Goal: Information Seeking & Learning: Learn about a topic

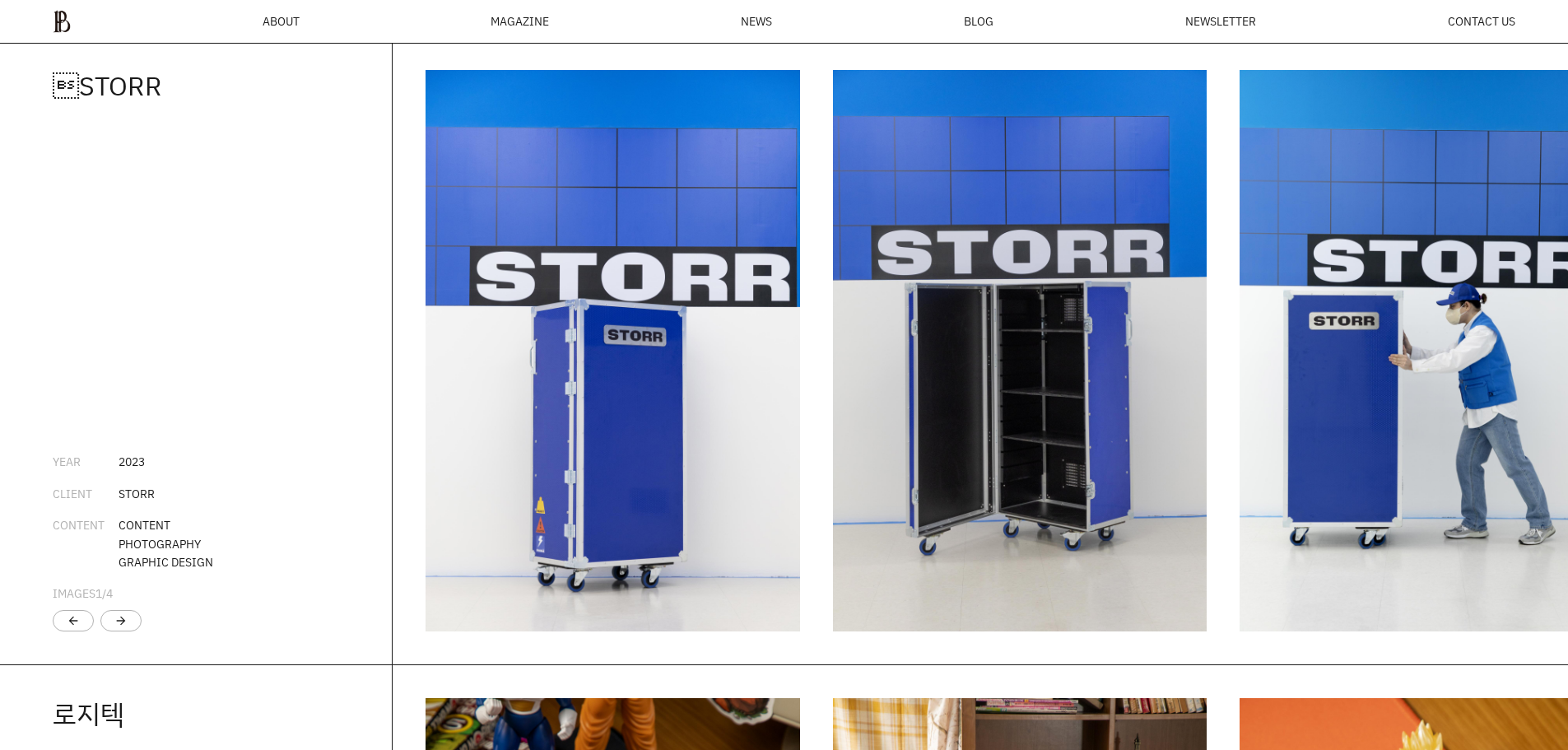
scroll to position [3028, 0]
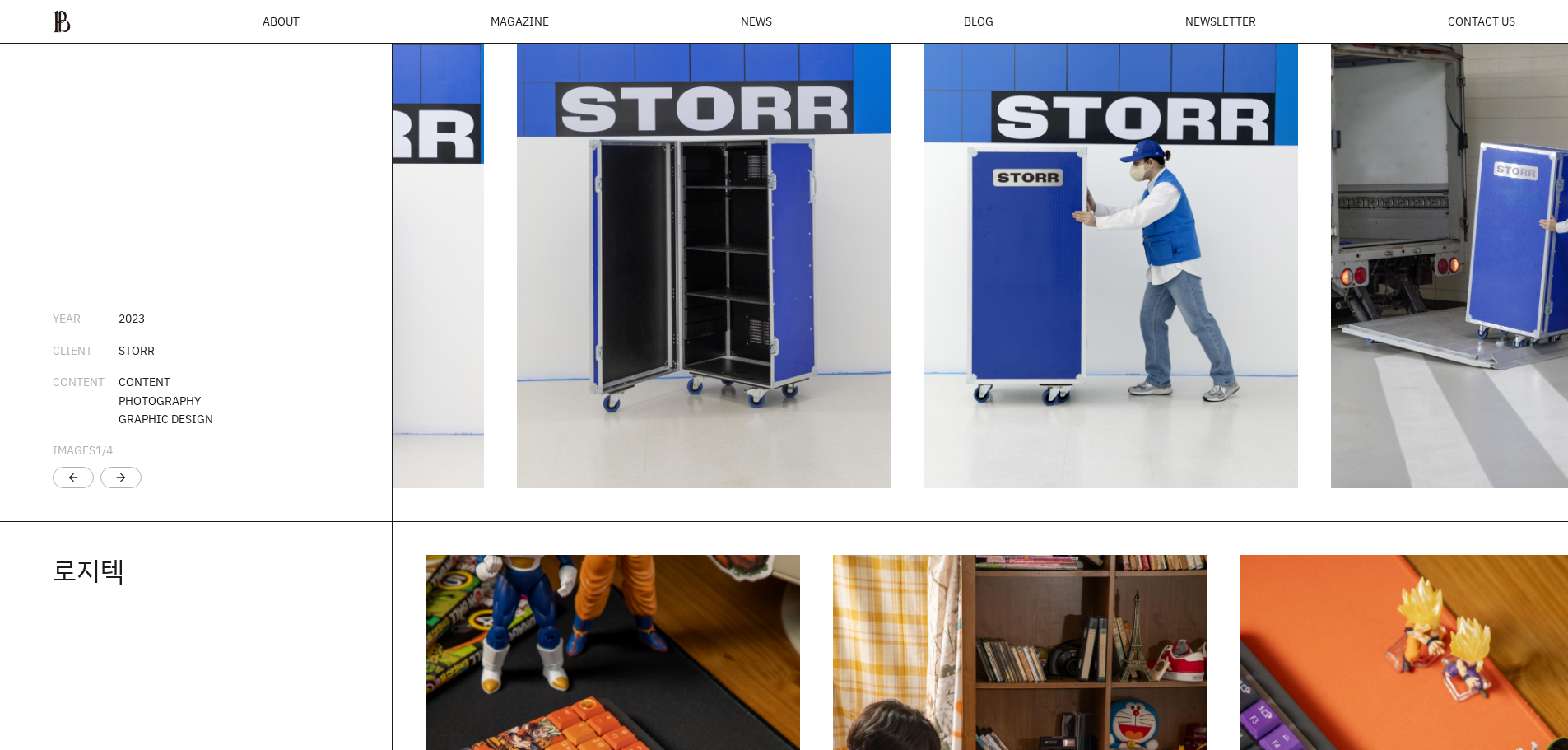
click at [606, 308] on img "2 / 5" at bounding box center [704, 208] width 374 height 561
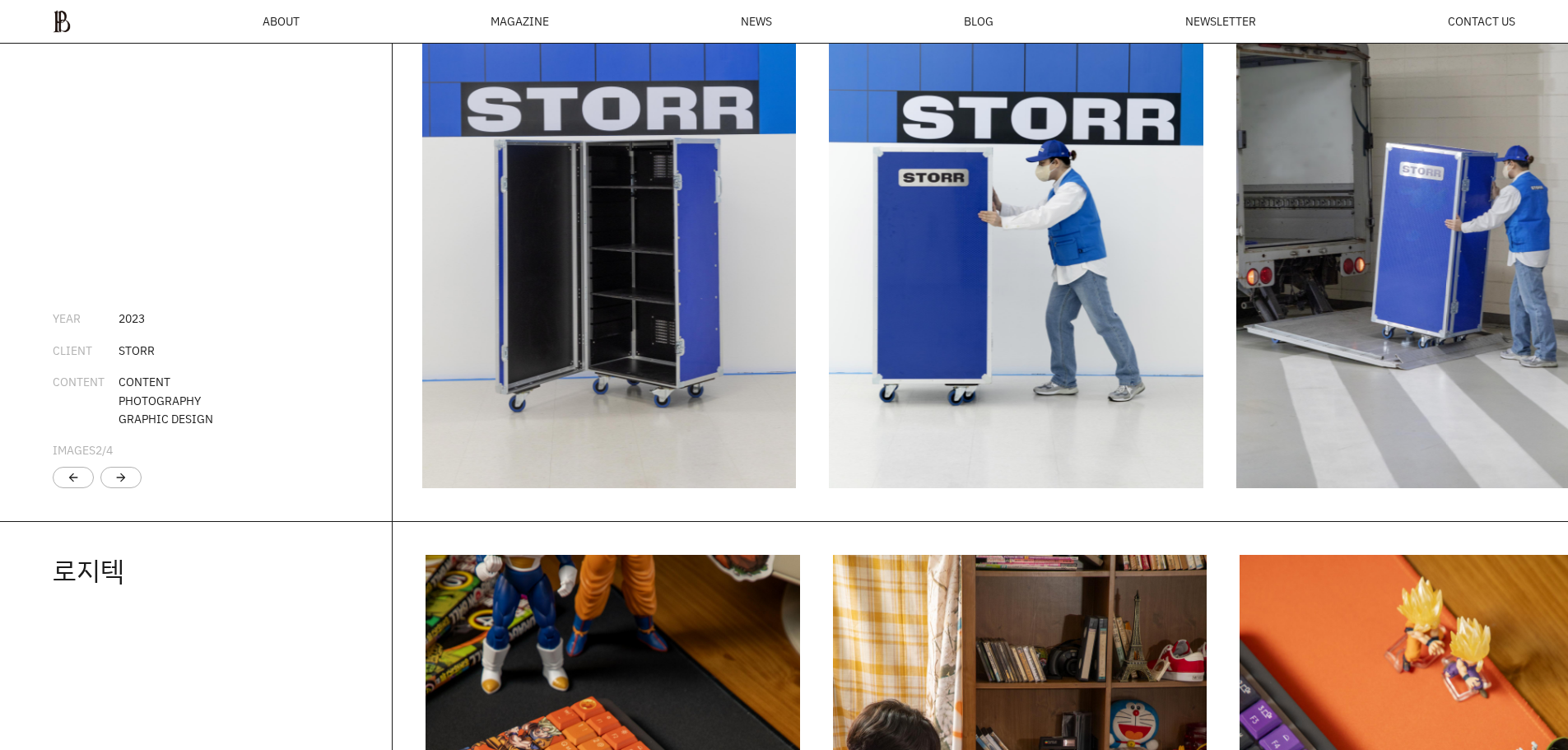
click at [829, 324] on img "3 / 5" at bounding box center [1016, 208] width 374 height 561
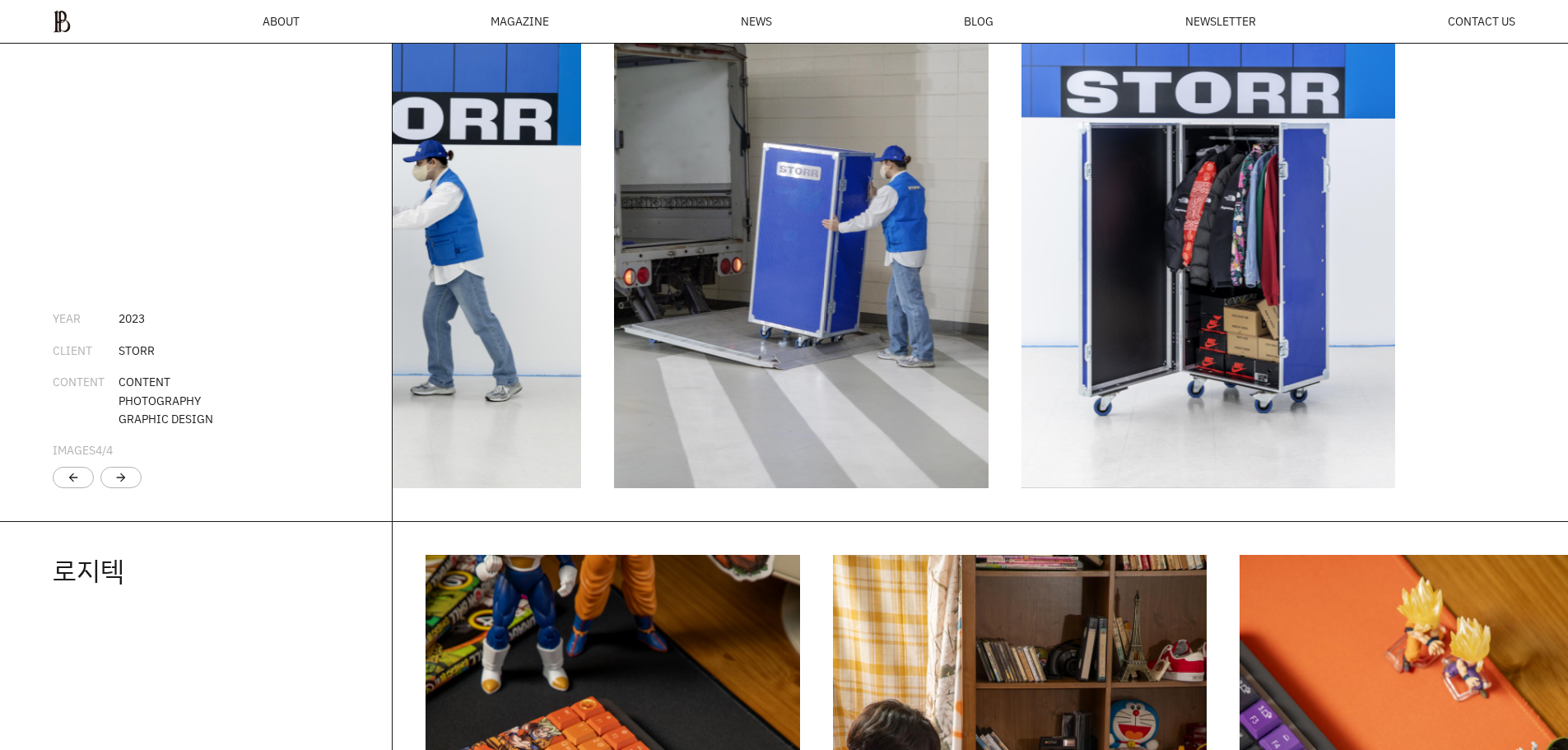
click at [293, 238] on div "STORR YEAR [DATE] CLIENT STORR CONTENT CONTENT PHOTOGRAPHY GRAPHIC DESIGN IMAG…" at bounding box center [784, 207] width 1568 height 627
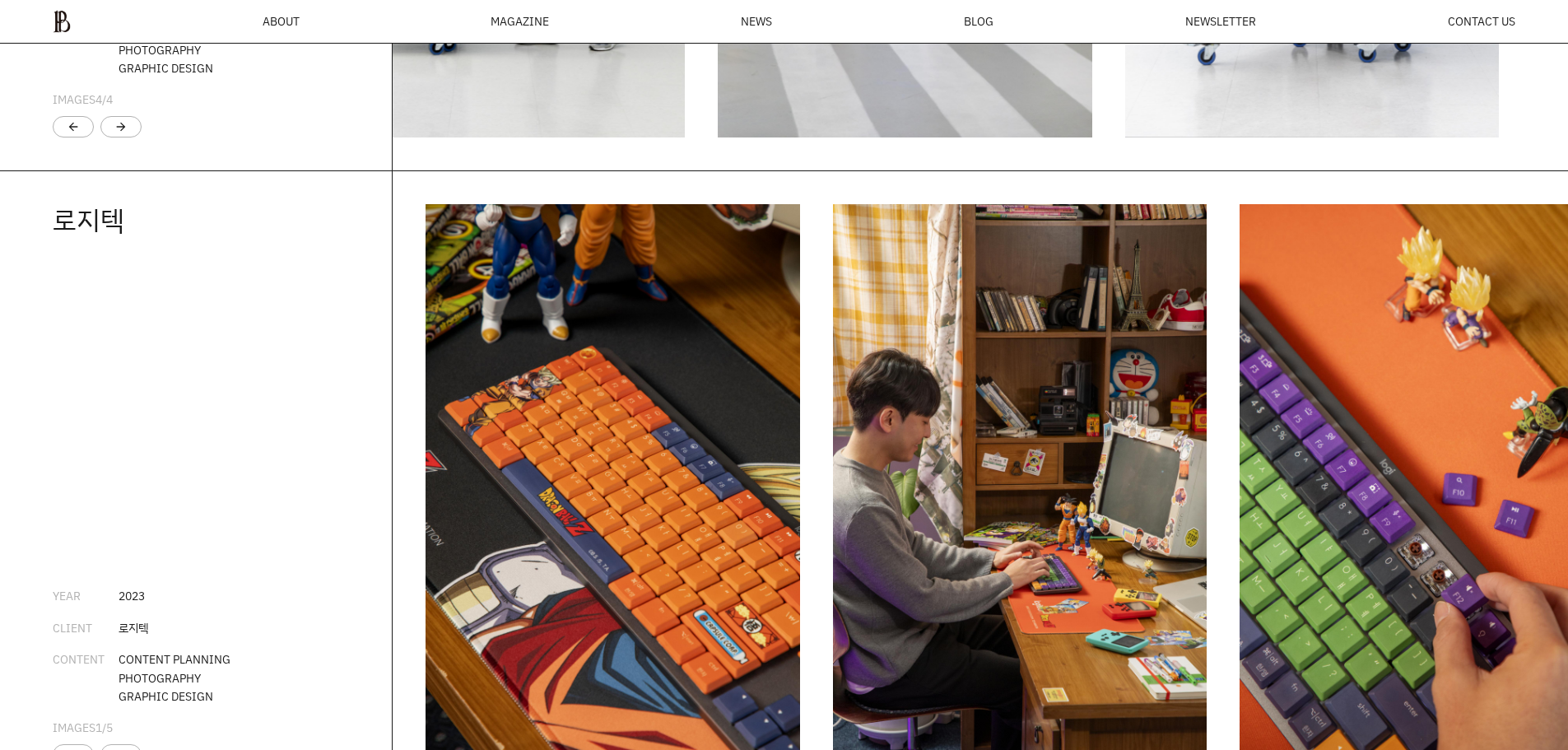
scroll to position [3440, 0]
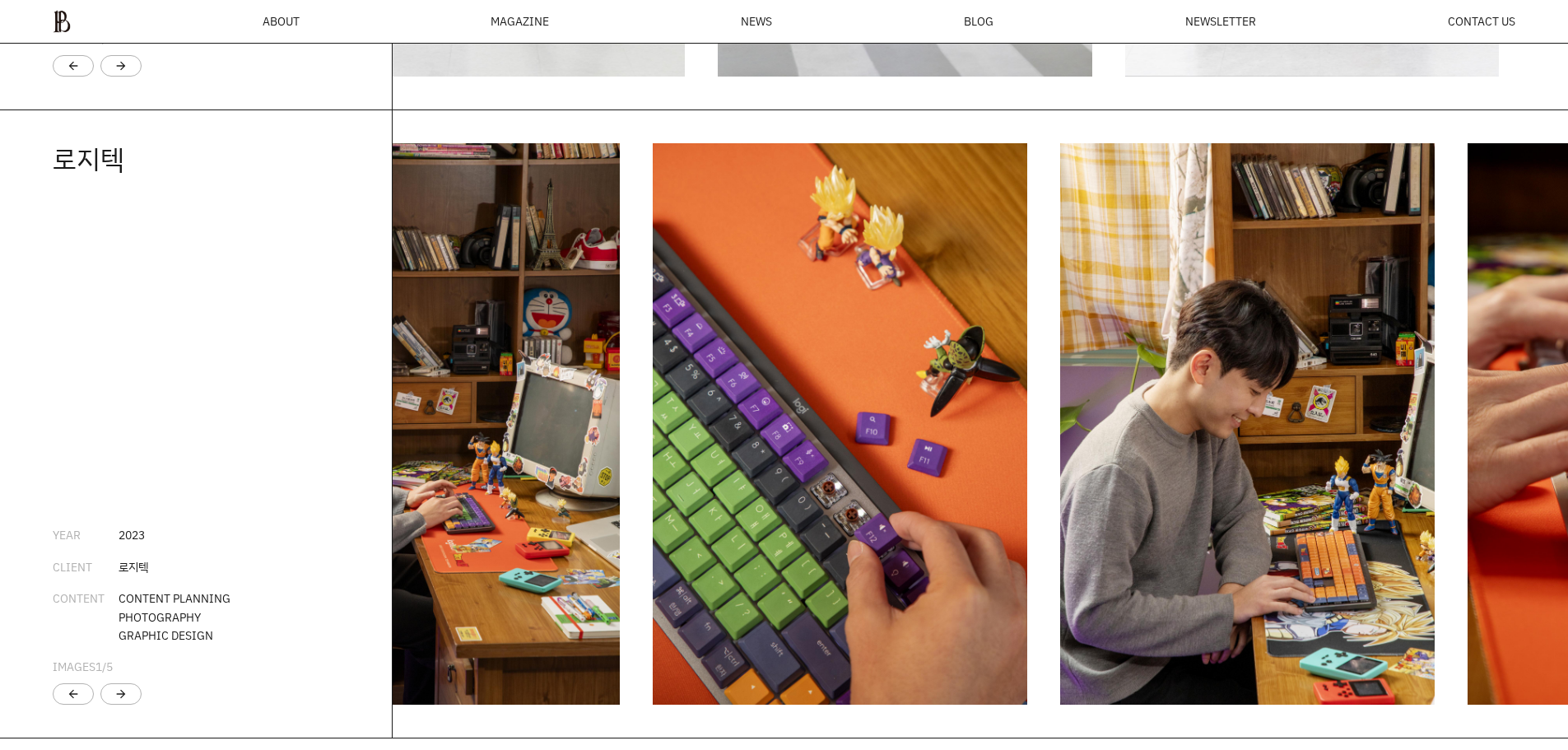
click at [264, 269] on div "로지텍 YEAR [DATE] CLIENT 로지텍 CONTENT CONTENT PLANNING PHOTOGRAPHY GRAPHIC DESIGN …" at bounding box center [784, 423] width 1568 height 627
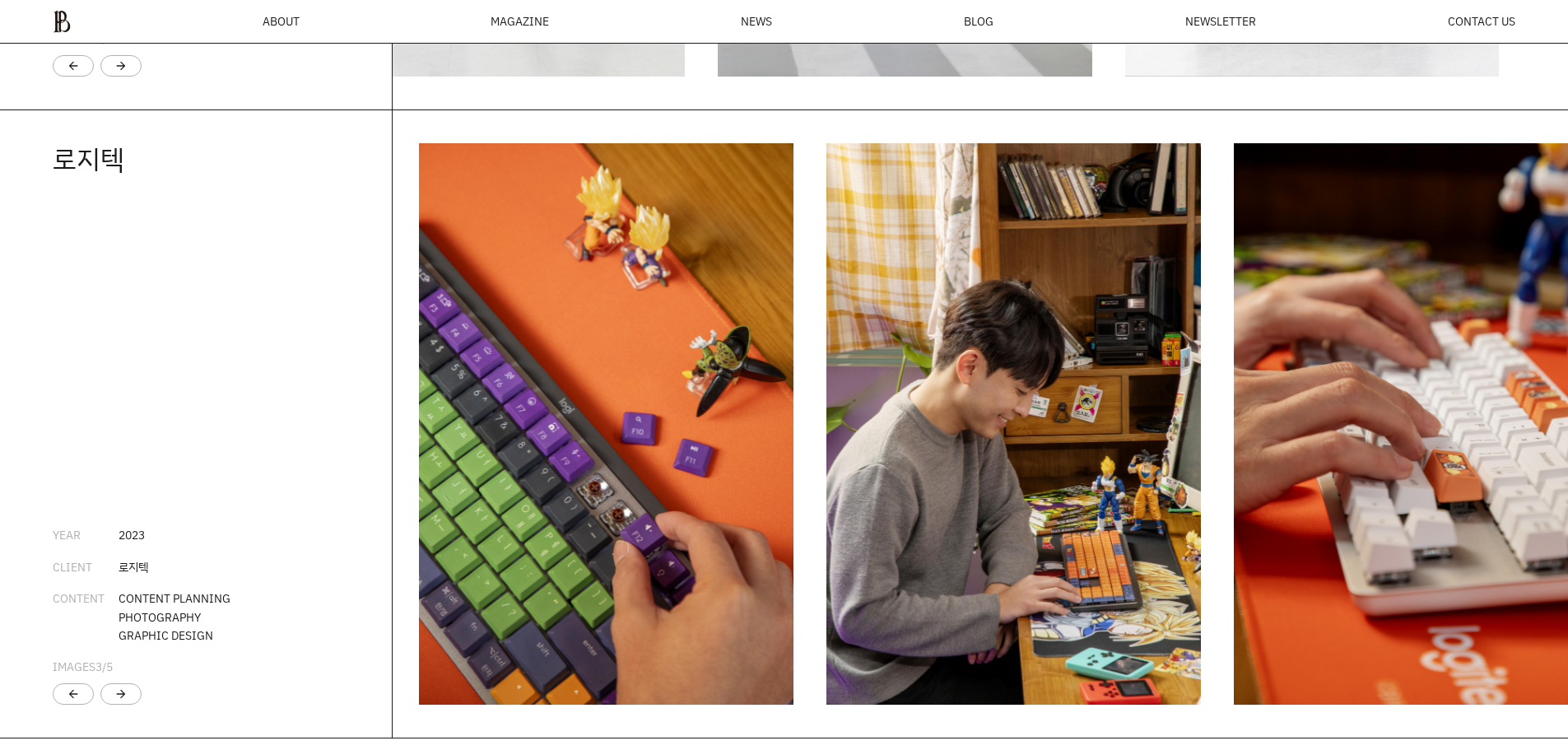
click at [196, 267] on div "로지텍 YEAR [DATE] CLIENT 로지텍 CONTENT CONTENT PLANNING PHOTOGRAPHY GRAPHIC DESIGN …" at bounding box center [784, 423] width 1568 height 627
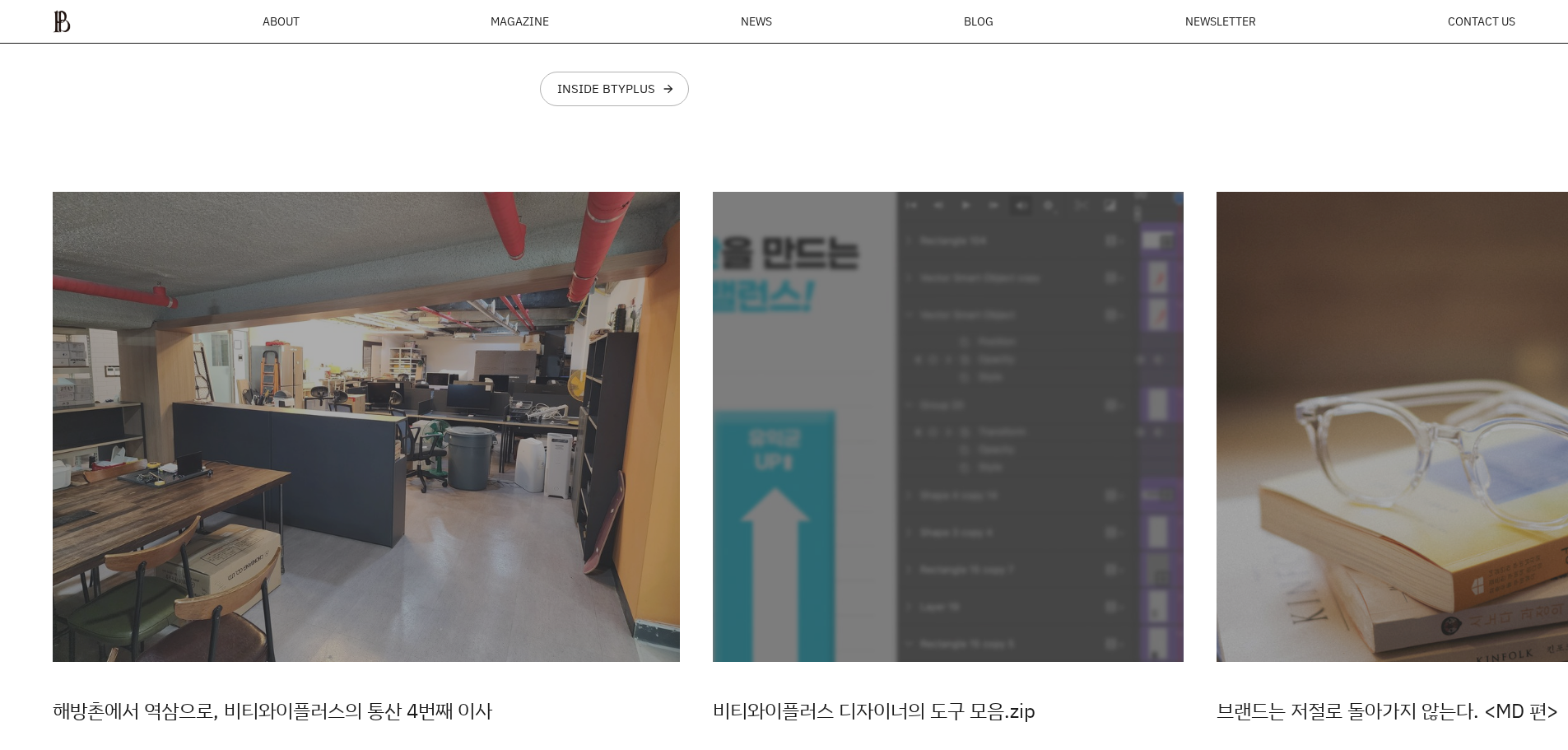
scroll to position [4592, 0]
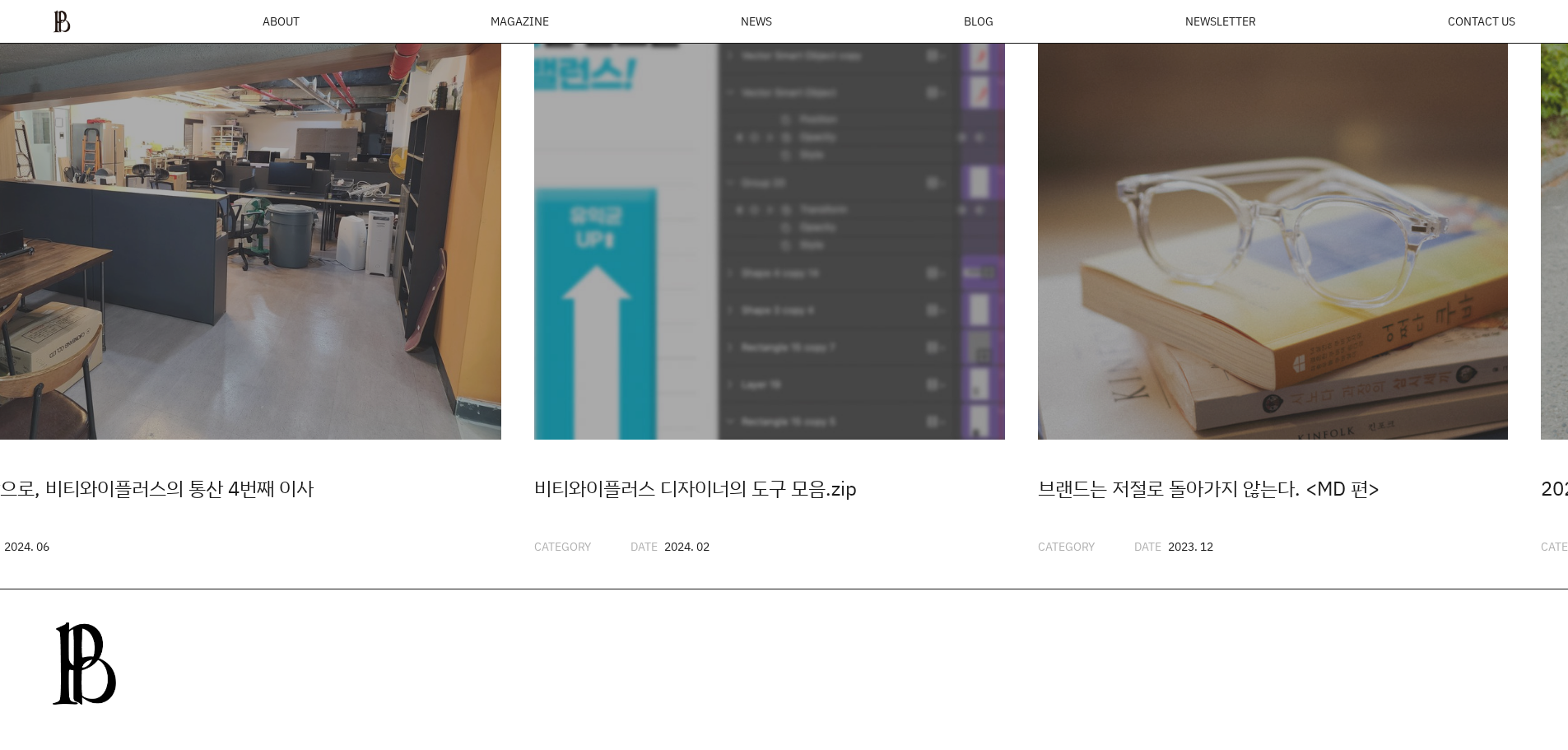
click at [534, 310] on img "2 / 20" at bounding box center [770, 205] width 471 height 471
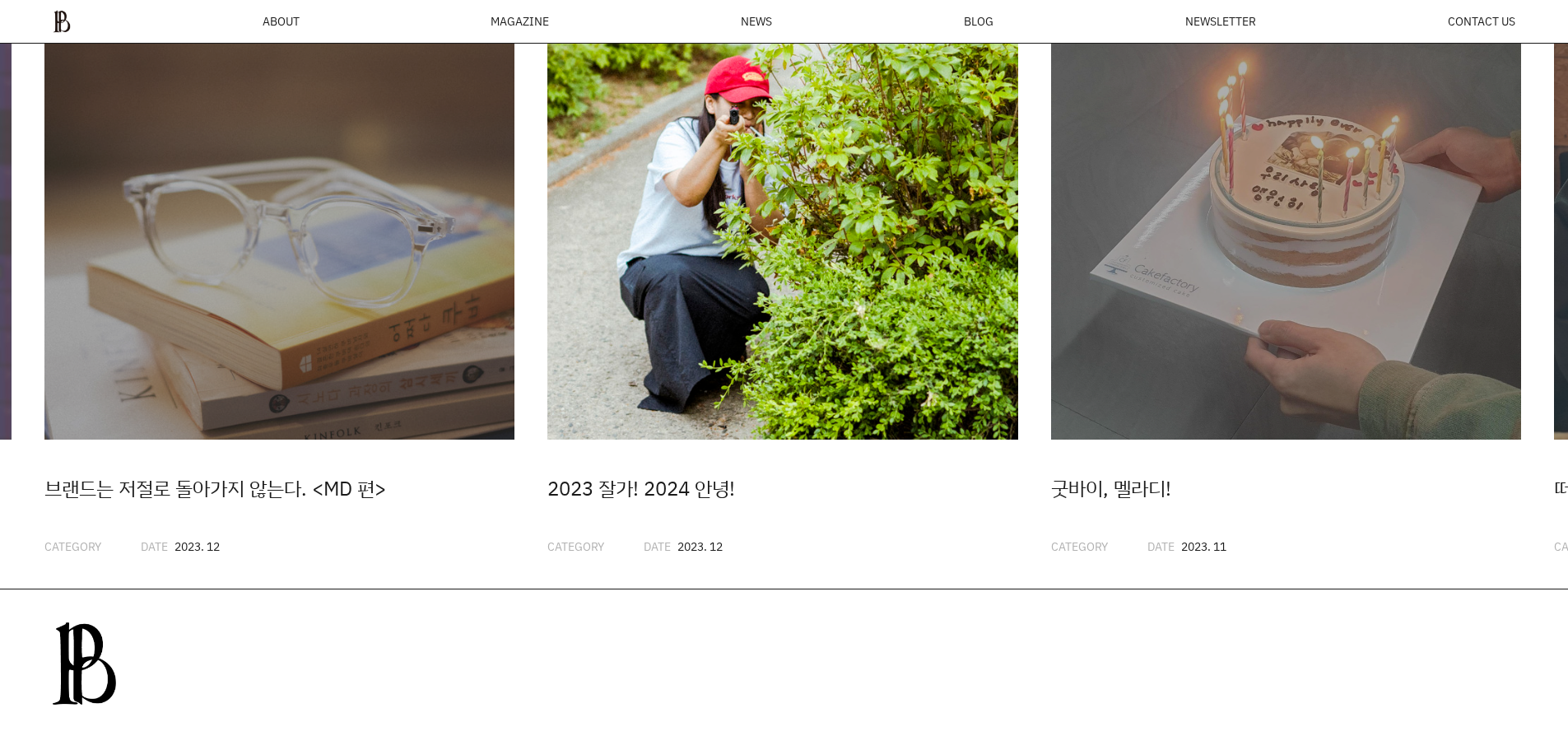
click at [548, 348] on img "4 / 20" at bounding box center [783, 205] width 471 height 471
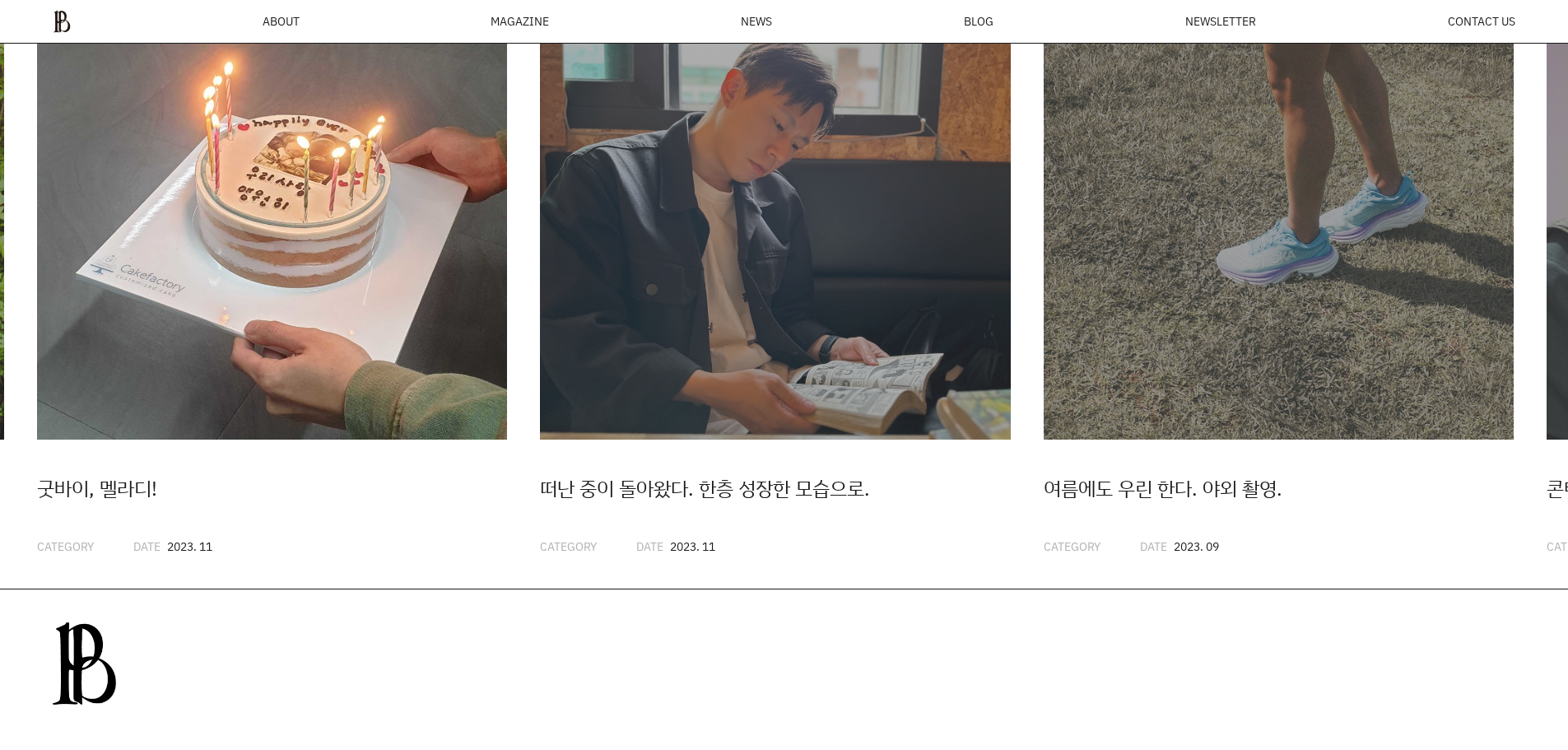
click at [37, 348] on img "5 / 20" at bounding box center [272, 205] width 471 height 471
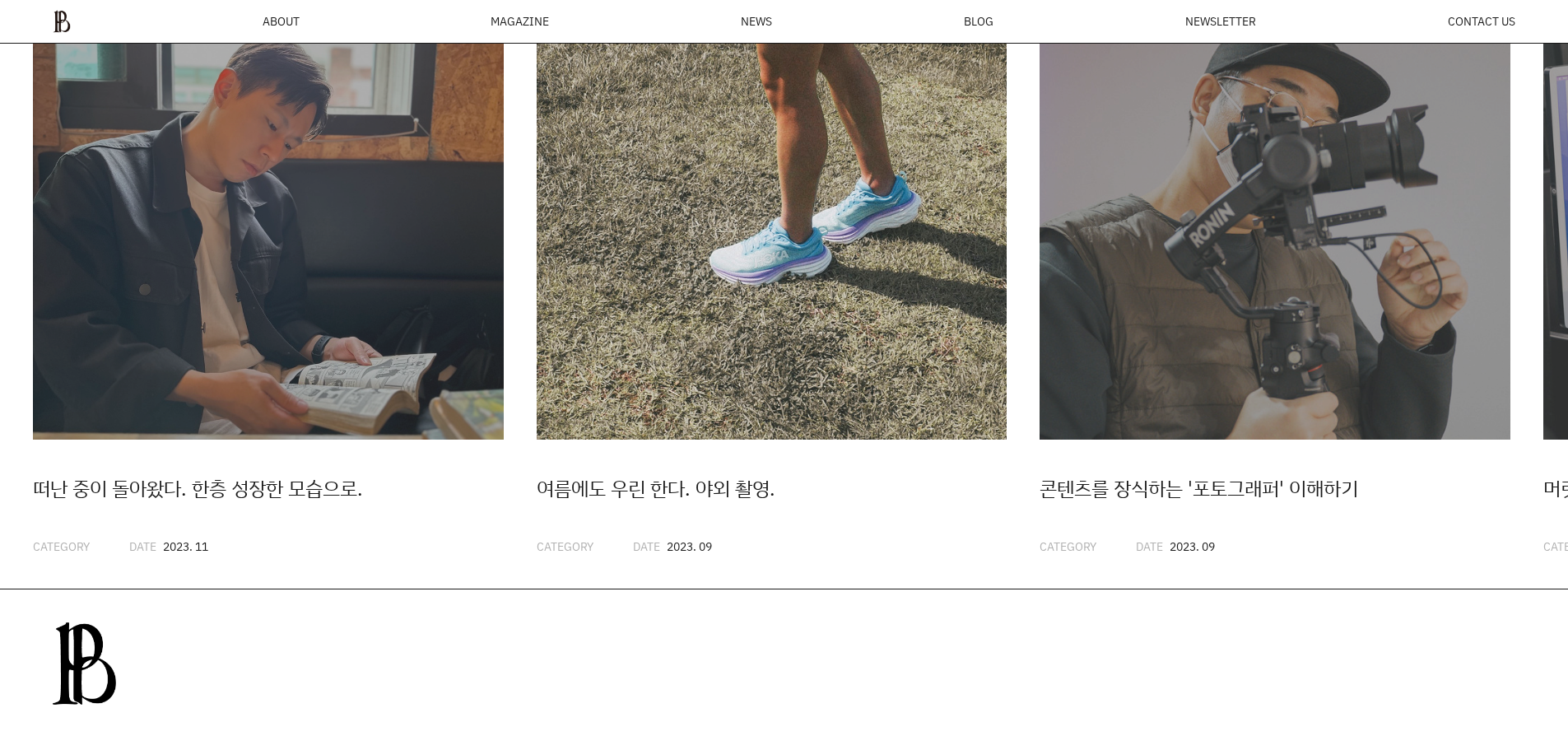
click at [537, 292] on img "7 / 20" at bounding box center [772, 205] width 471 height 471
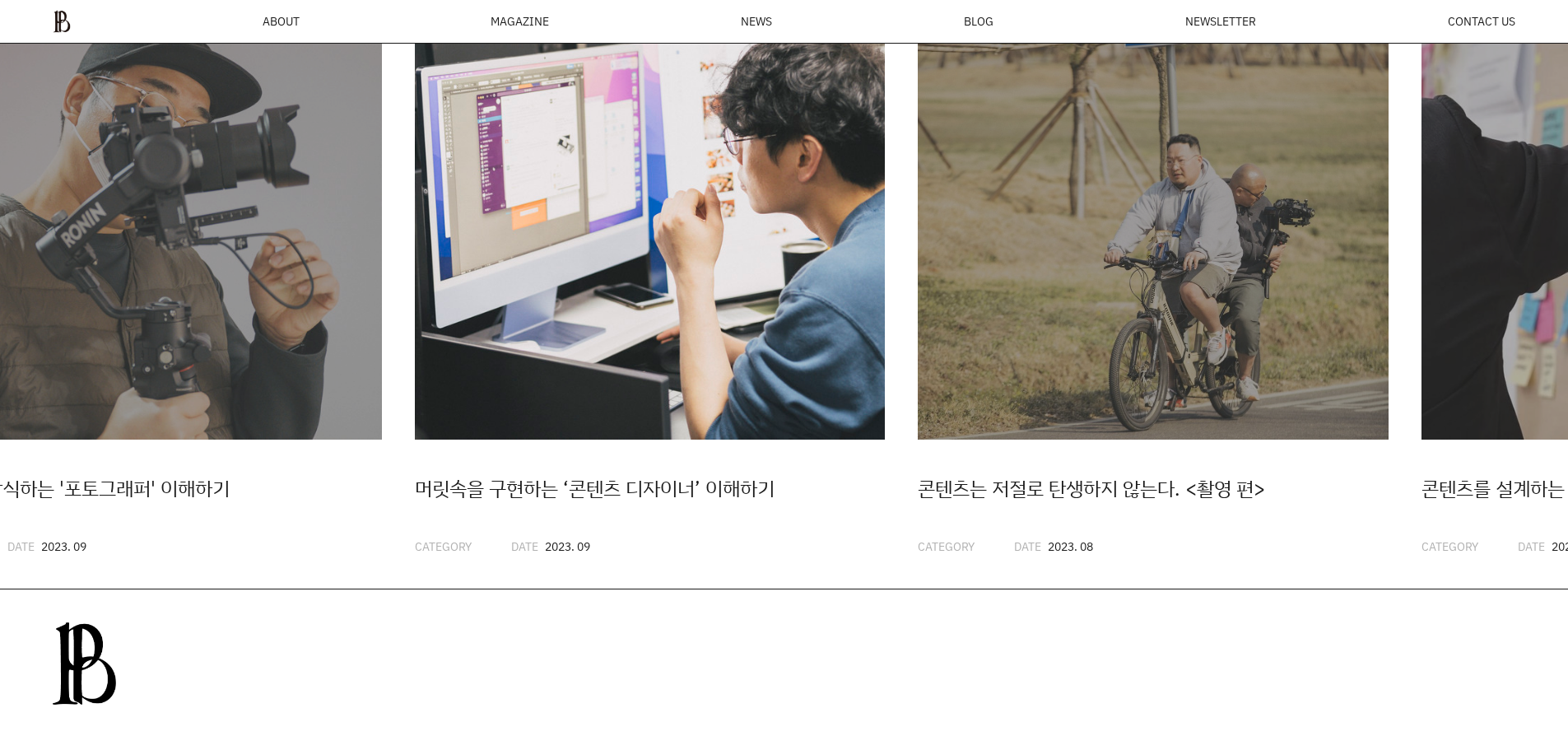
click at [415, 245] on img "9 / 20" at bounding box center [650, 205] width 471 height 471
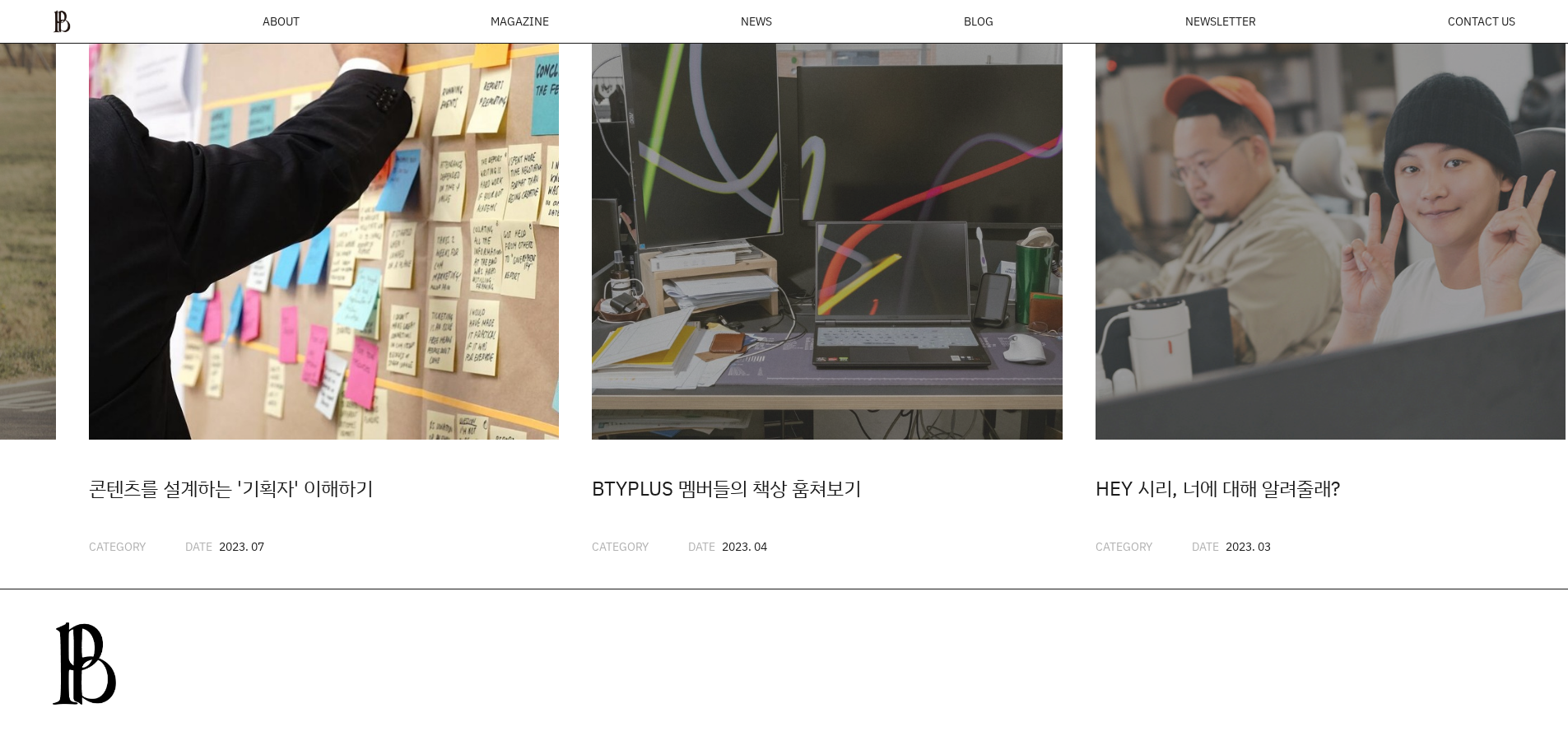
click at [298, 271] on img "11 / 20" at bounding box center [325, 205] width 471 height 471
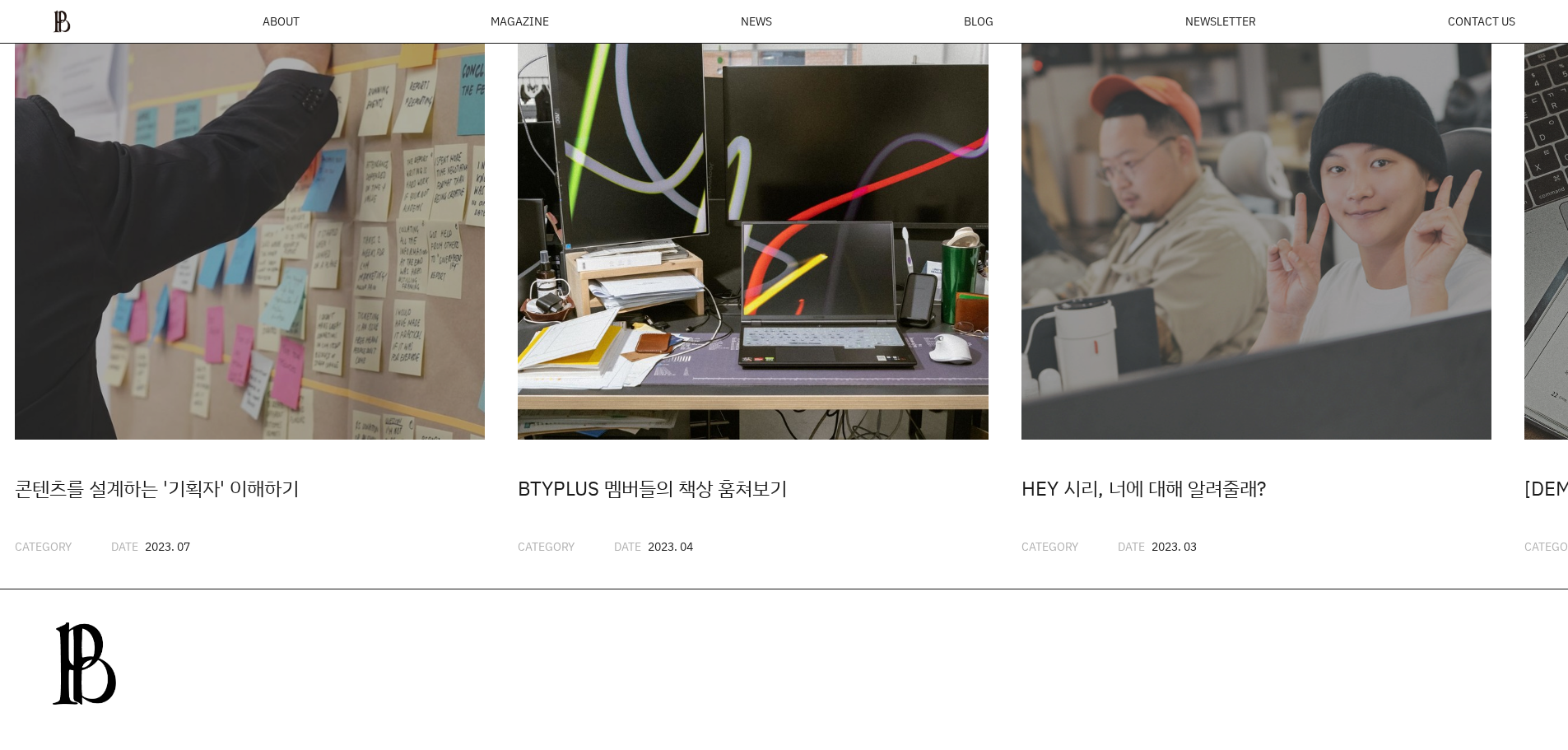
click at [796, 503] on div "BTYPLUS 멤버들의 책상 훔쳐보기" at bounding box center [753, 488] width 471 height 32
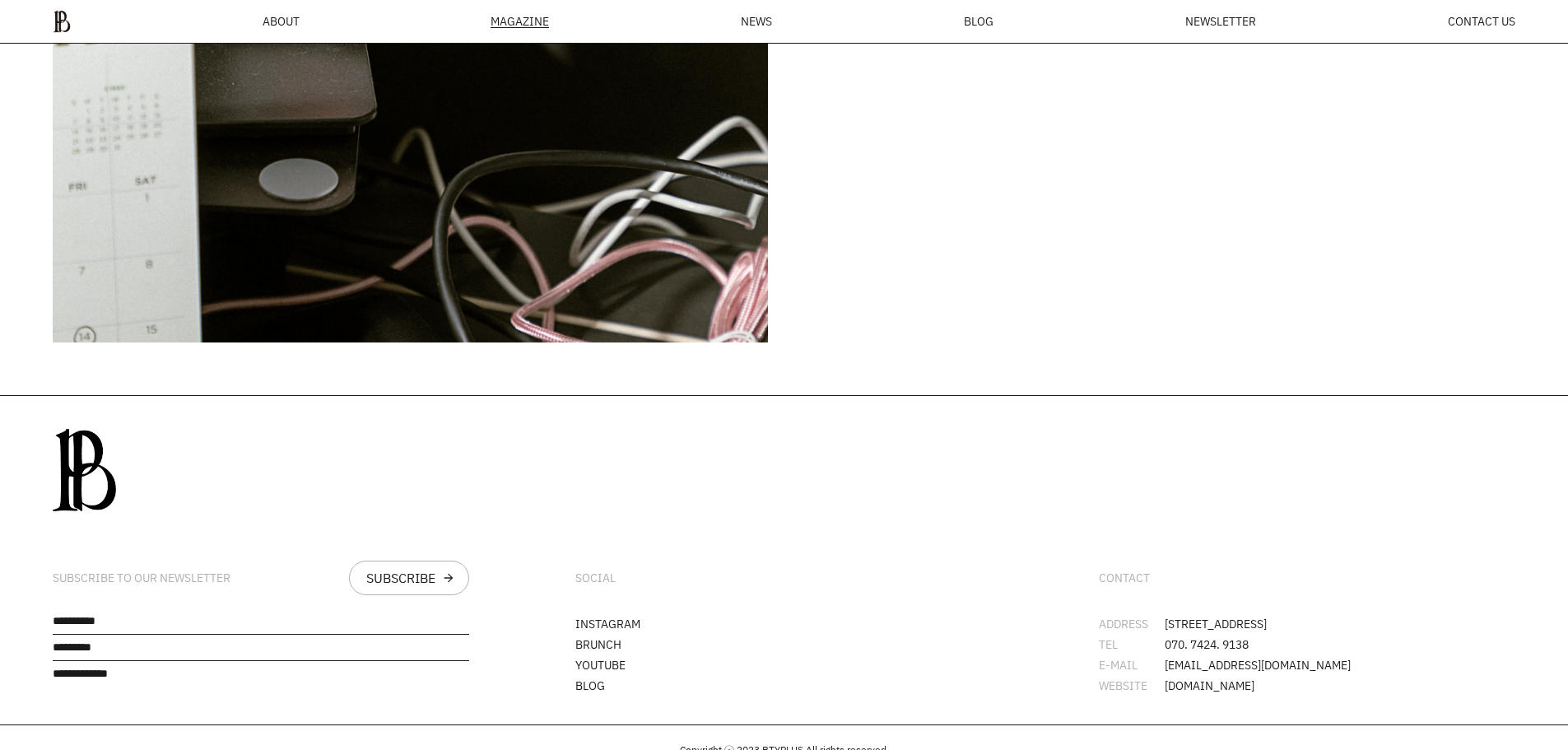
scroll to position [14999, 0]
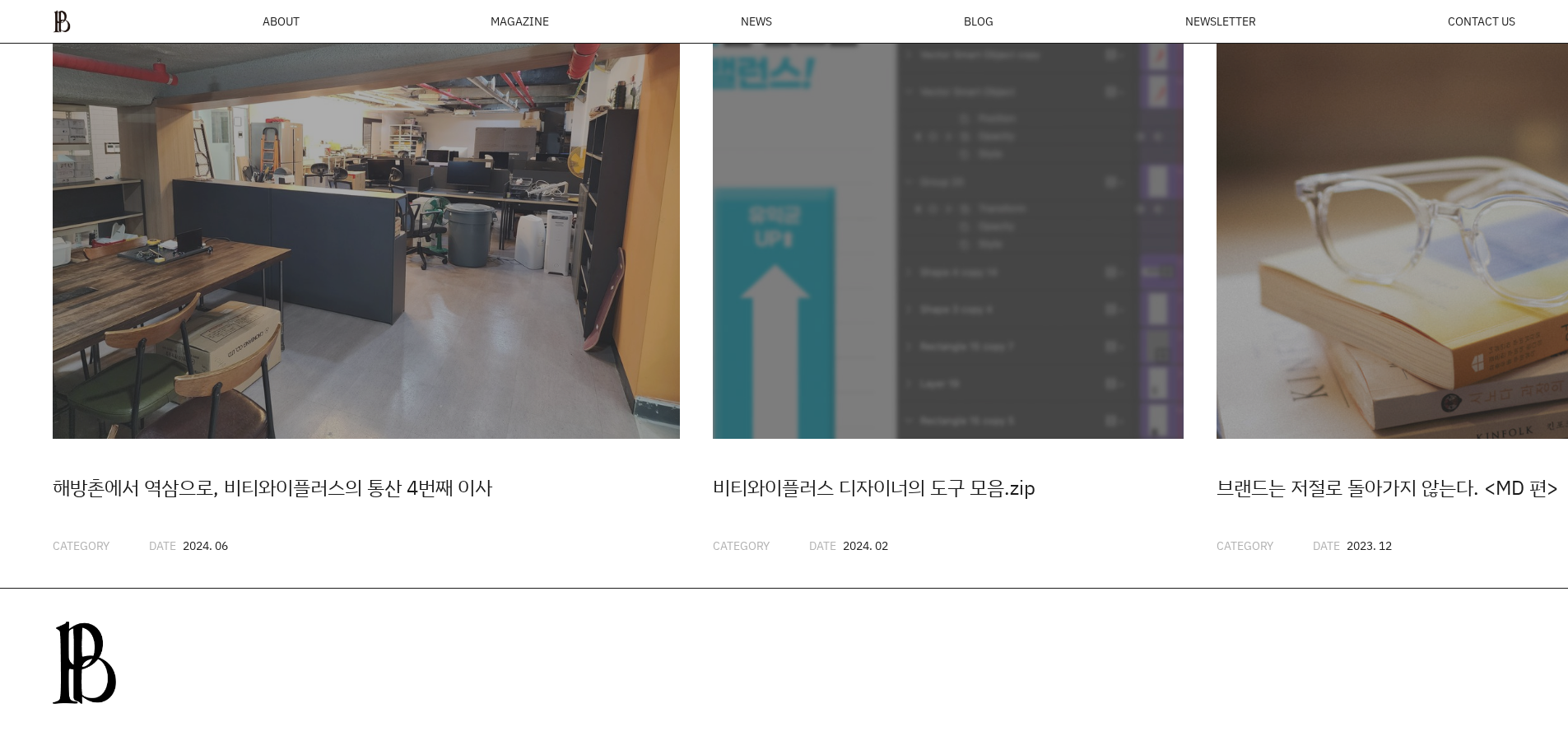
scroll to position [4592, 0]
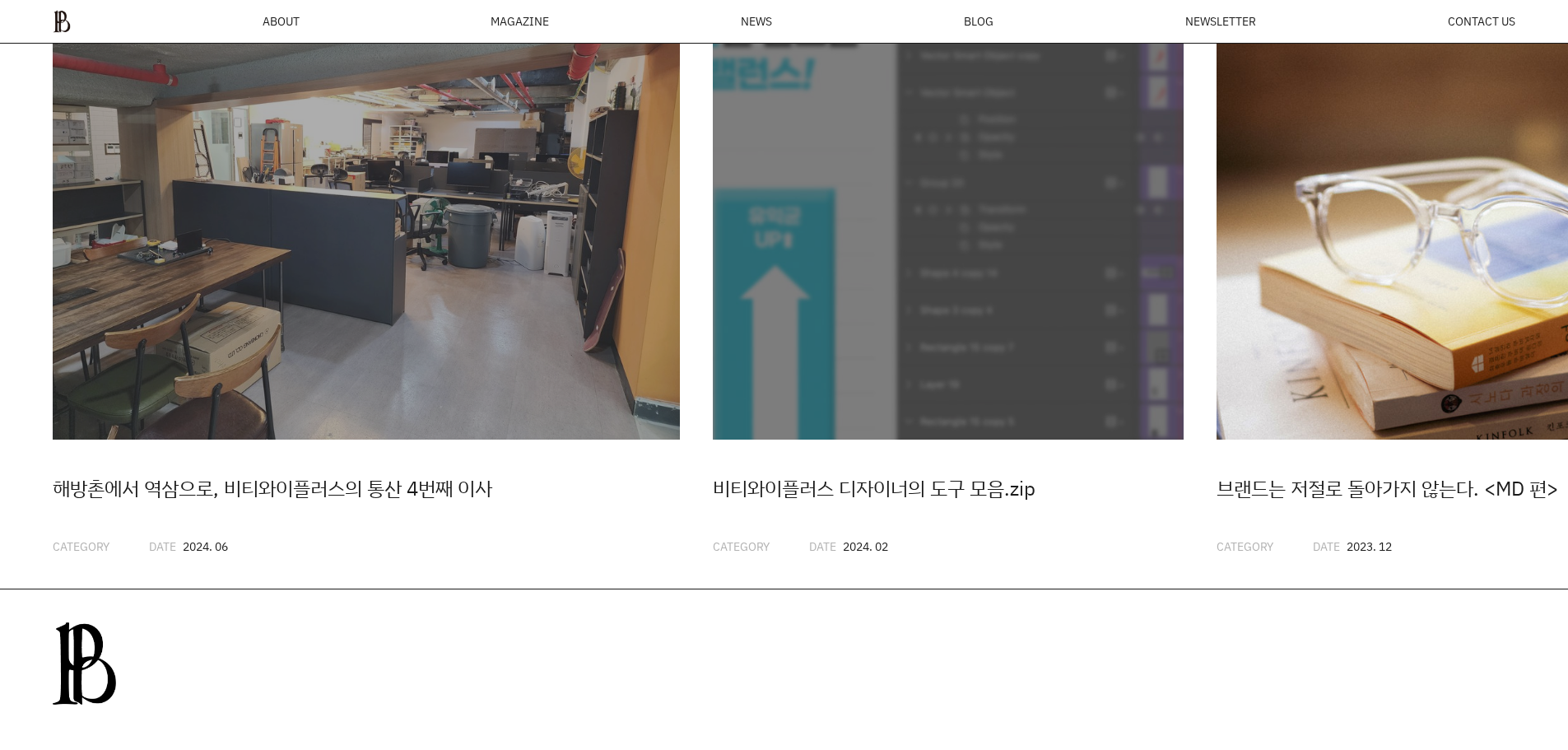
click at [759, 198] on div "해방촌에서 역삼으로, 비티와이플러스의 통산 4번째 이사 CATEGORY DATE 2024. 06 비티와이플러스 디자이너의 도구 모음.zip C…" at bounding box center [783, 262] width 1462 height 586
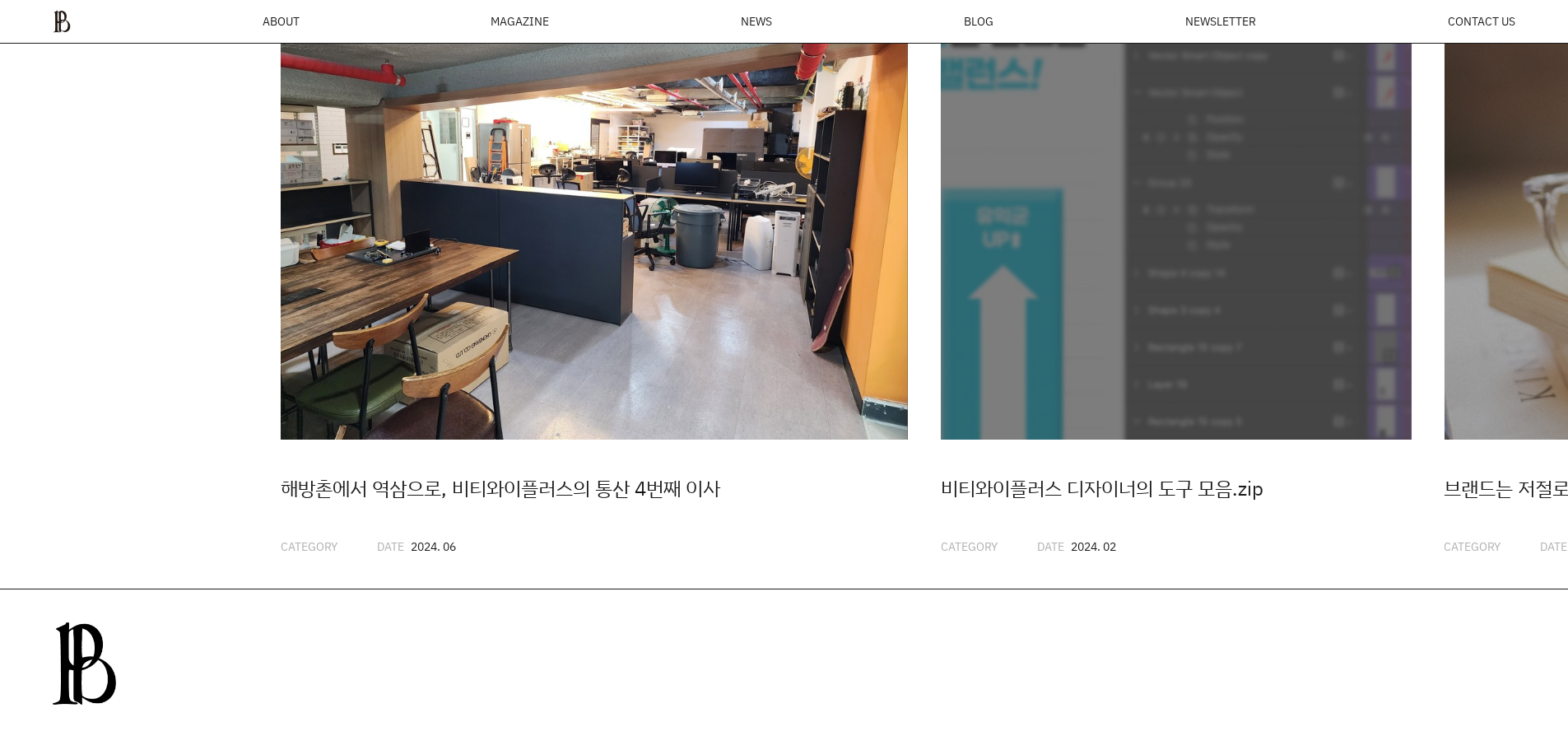
click at [358, 148] on img "1 / 20" at bounding box center [594, 205] width 627 height 471
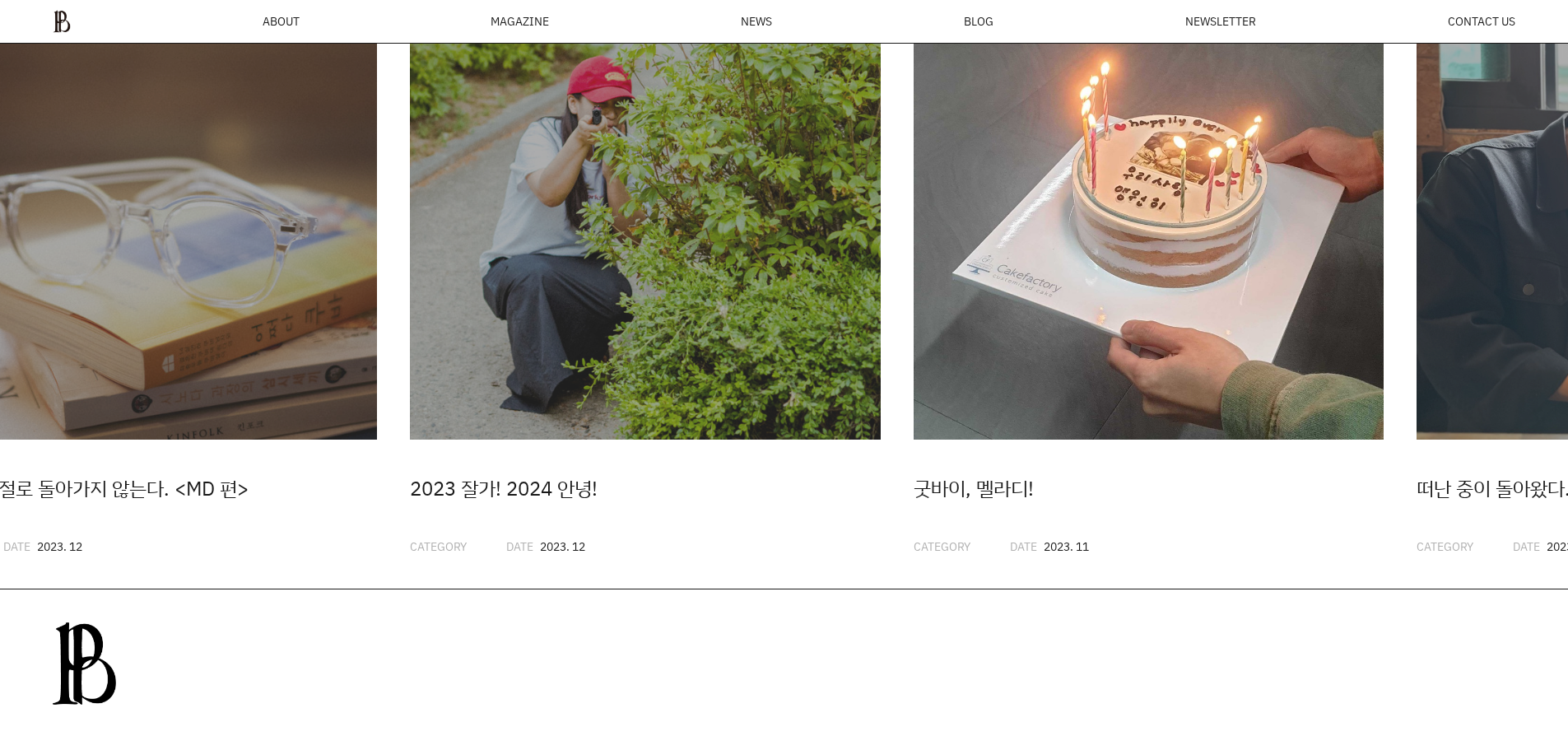
click at [1036, 164] on img "5 / 20" at bounding box center [1149, 205] width 471 height 471
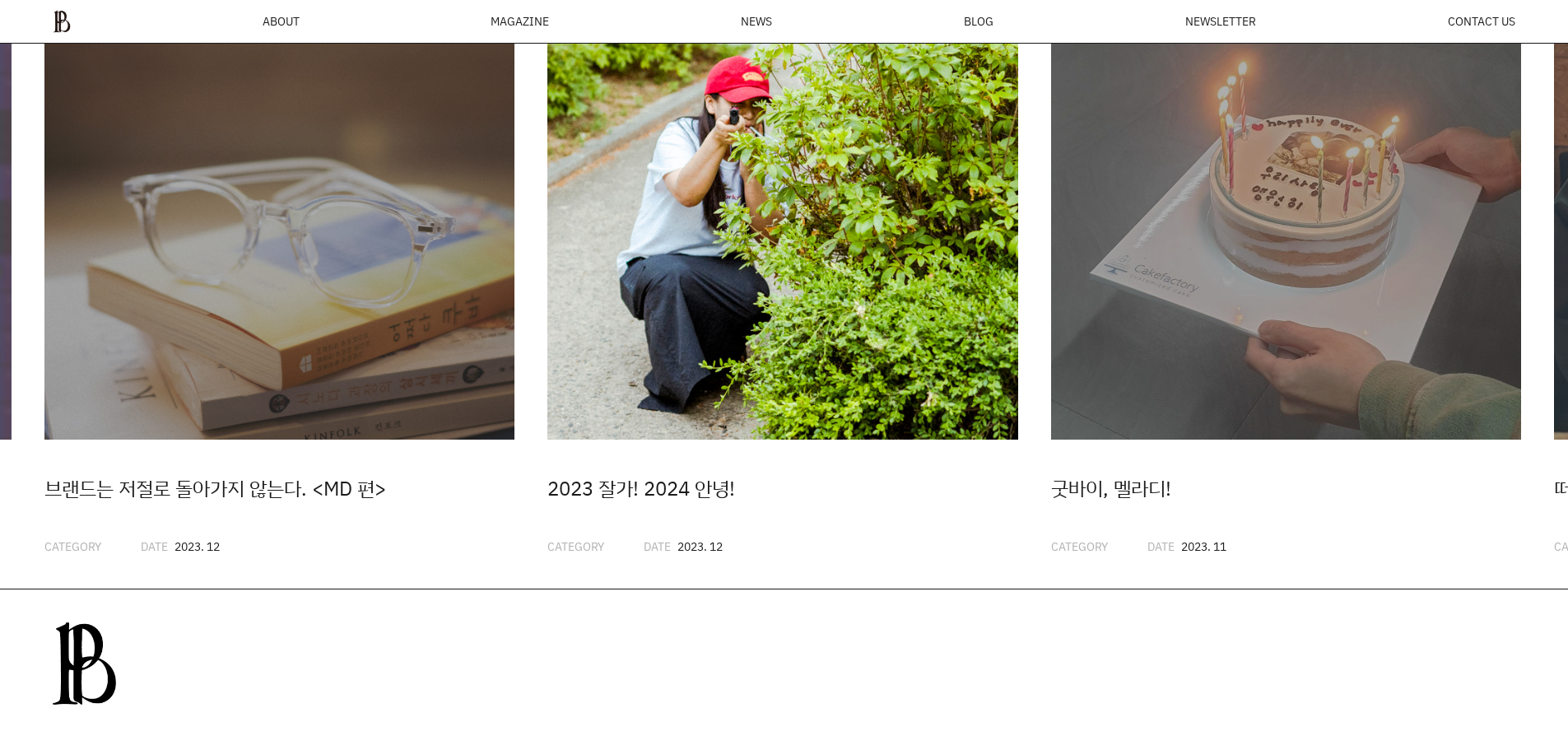
click at [764, 176] on img "4 / 20" at bounding box center [783, 205] width 471 height 471
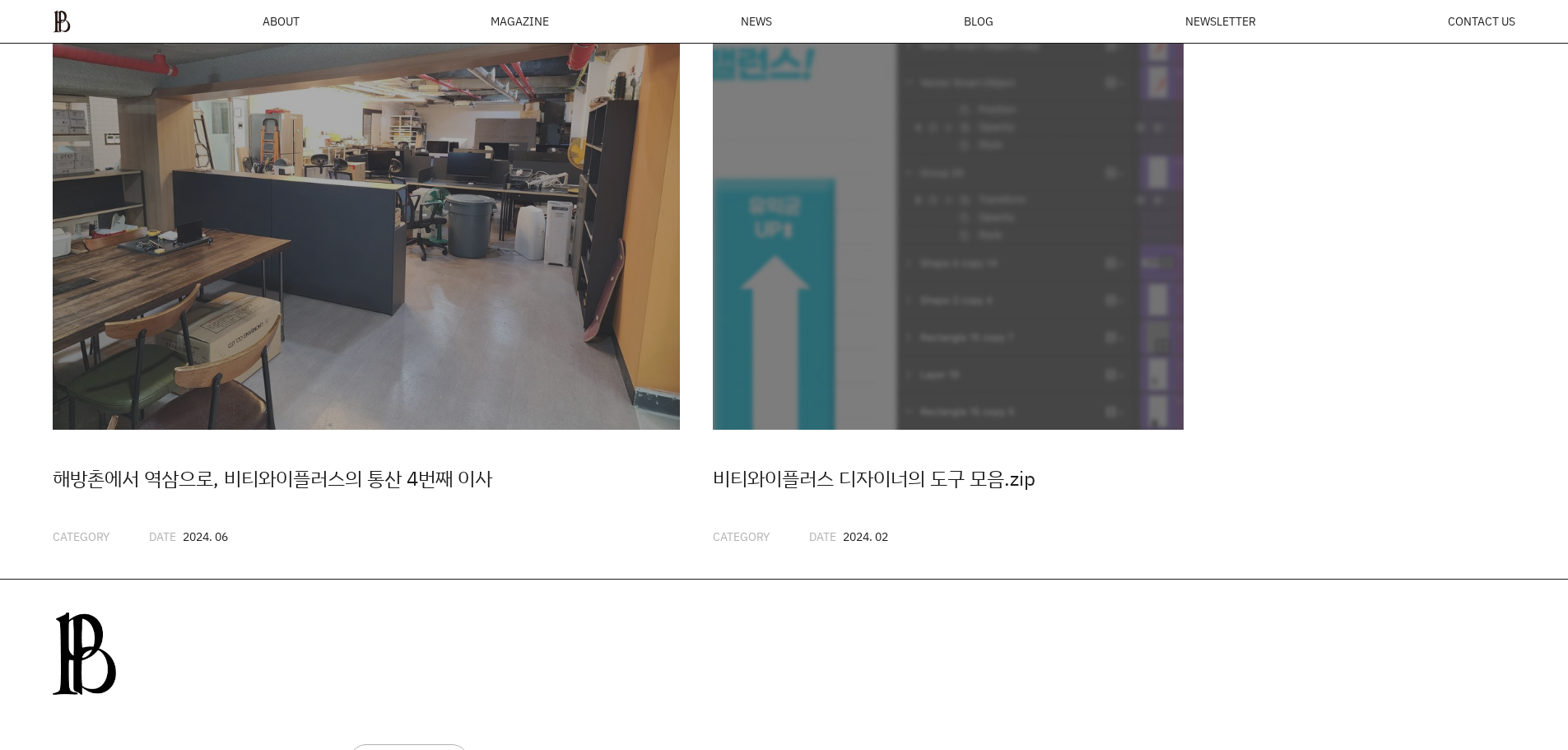
scroll to position [4592, 0]
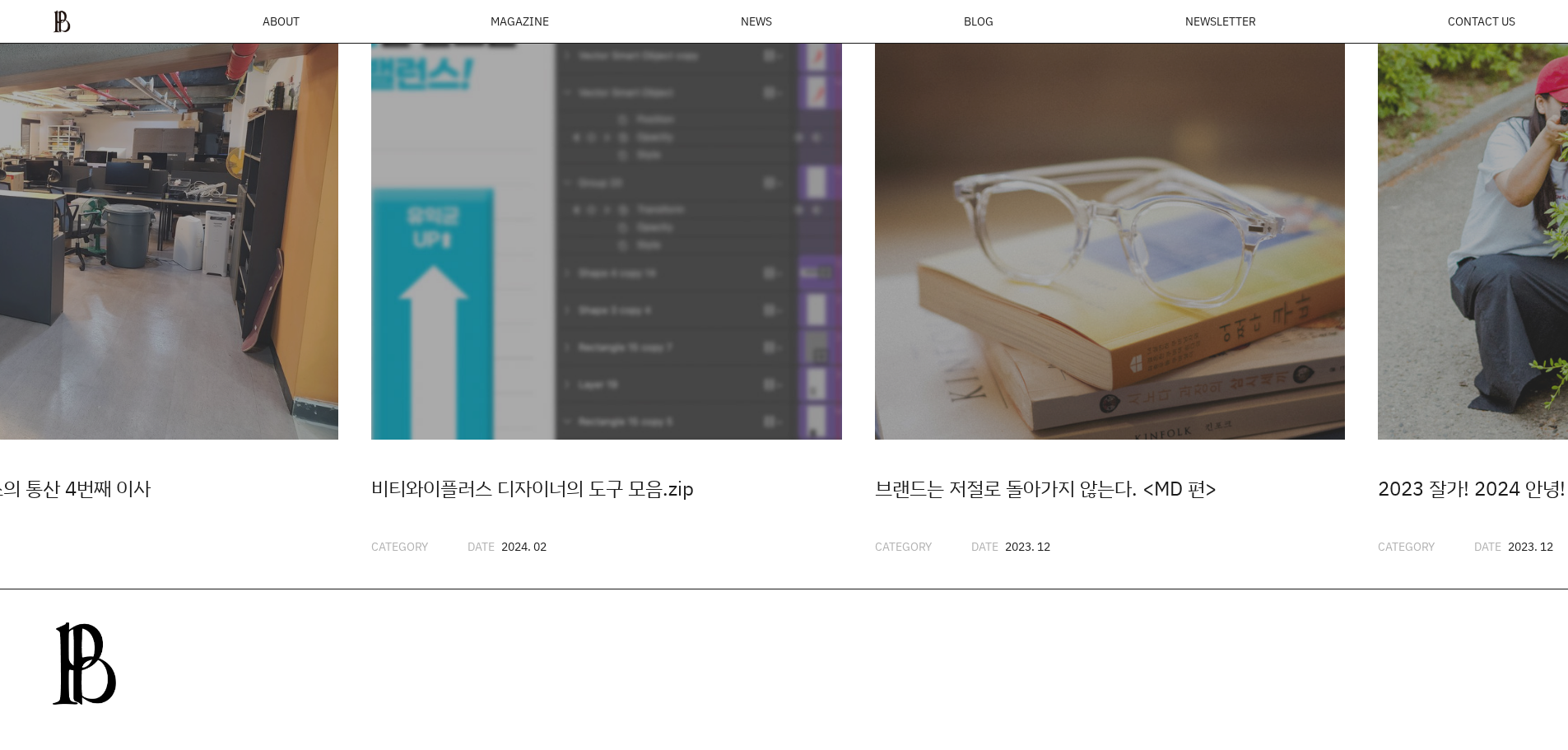
click at [371, 134] on img "2 / 20" at bounding box center [606, 205] width 471 height 471
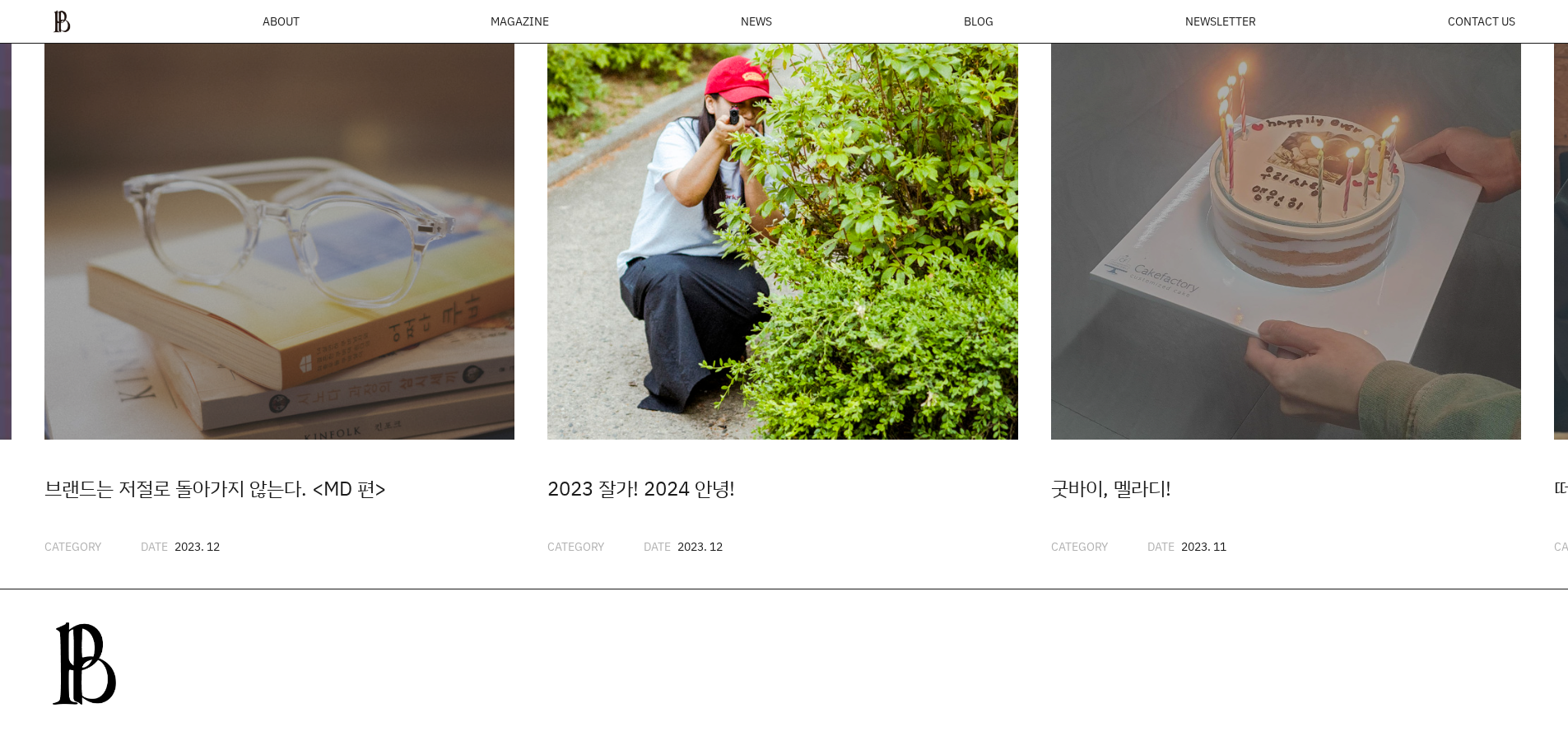
click at [548, 201] on img "4 / 20" at bounding box center [783, 205] width 471 height 471
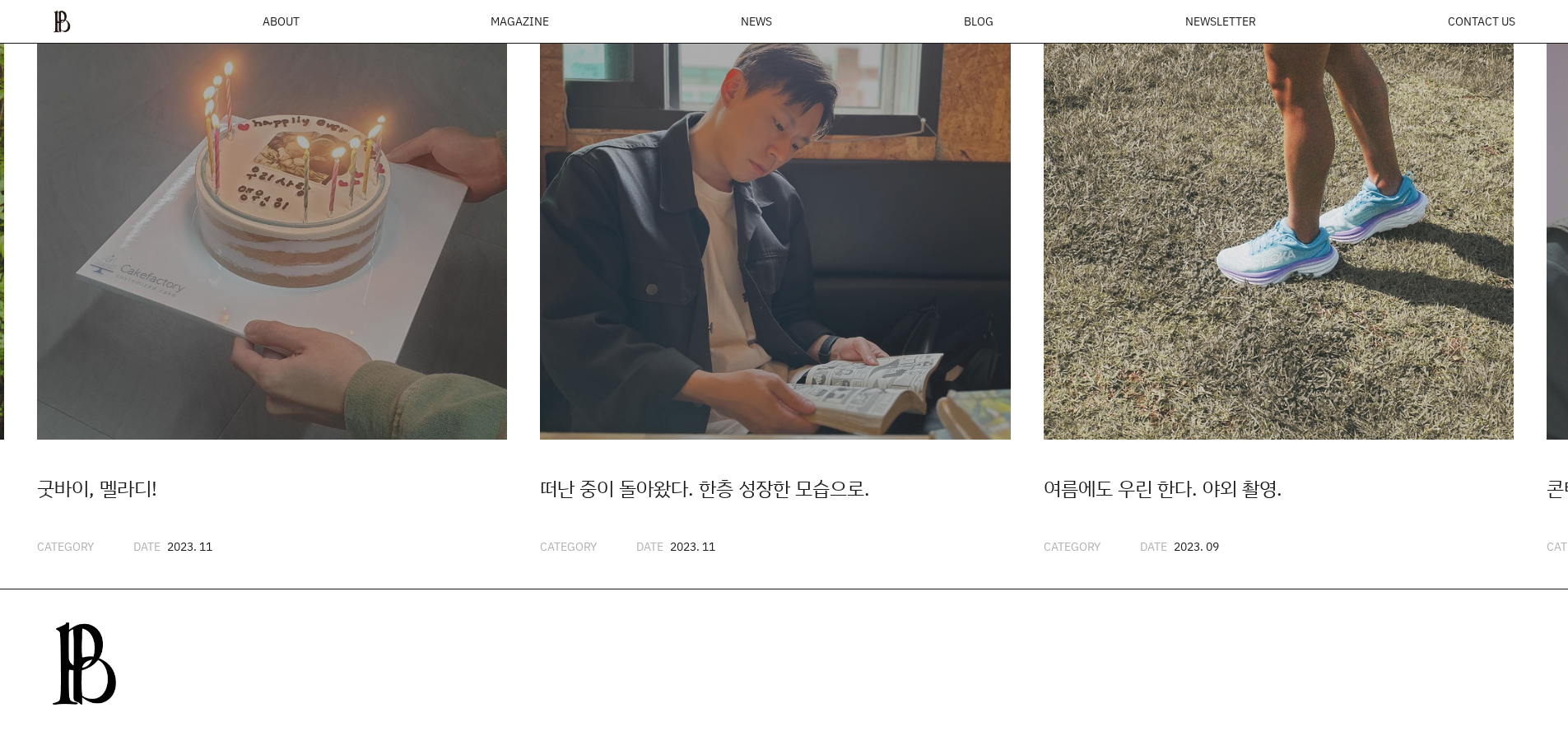
click at [1044, 370] on img "7 / 20" at bounding box center [1279, 205] width 471 height 471
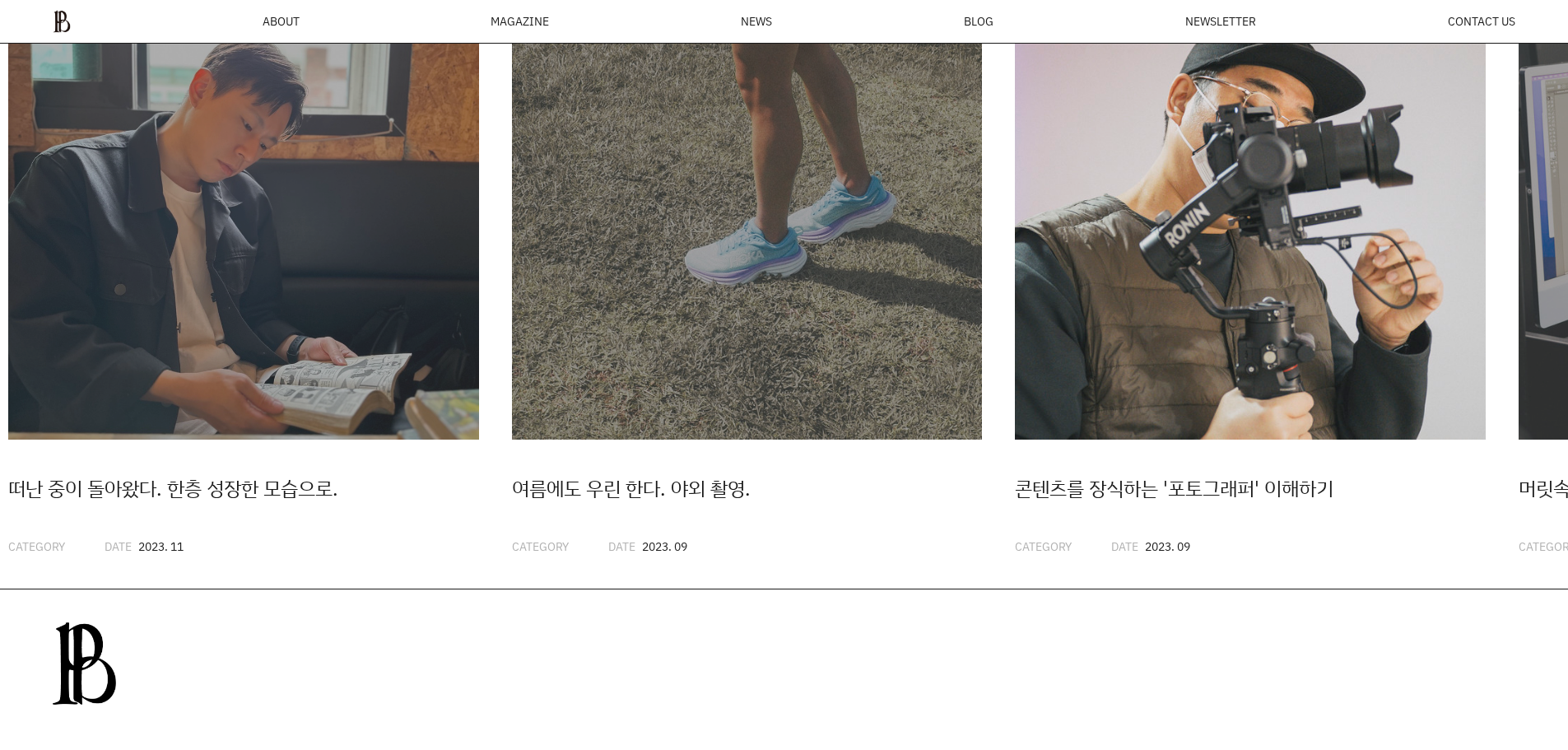
click at [1015, 266] on img "8 / 20" at bounding box center [1250, 205] width 471 height 471
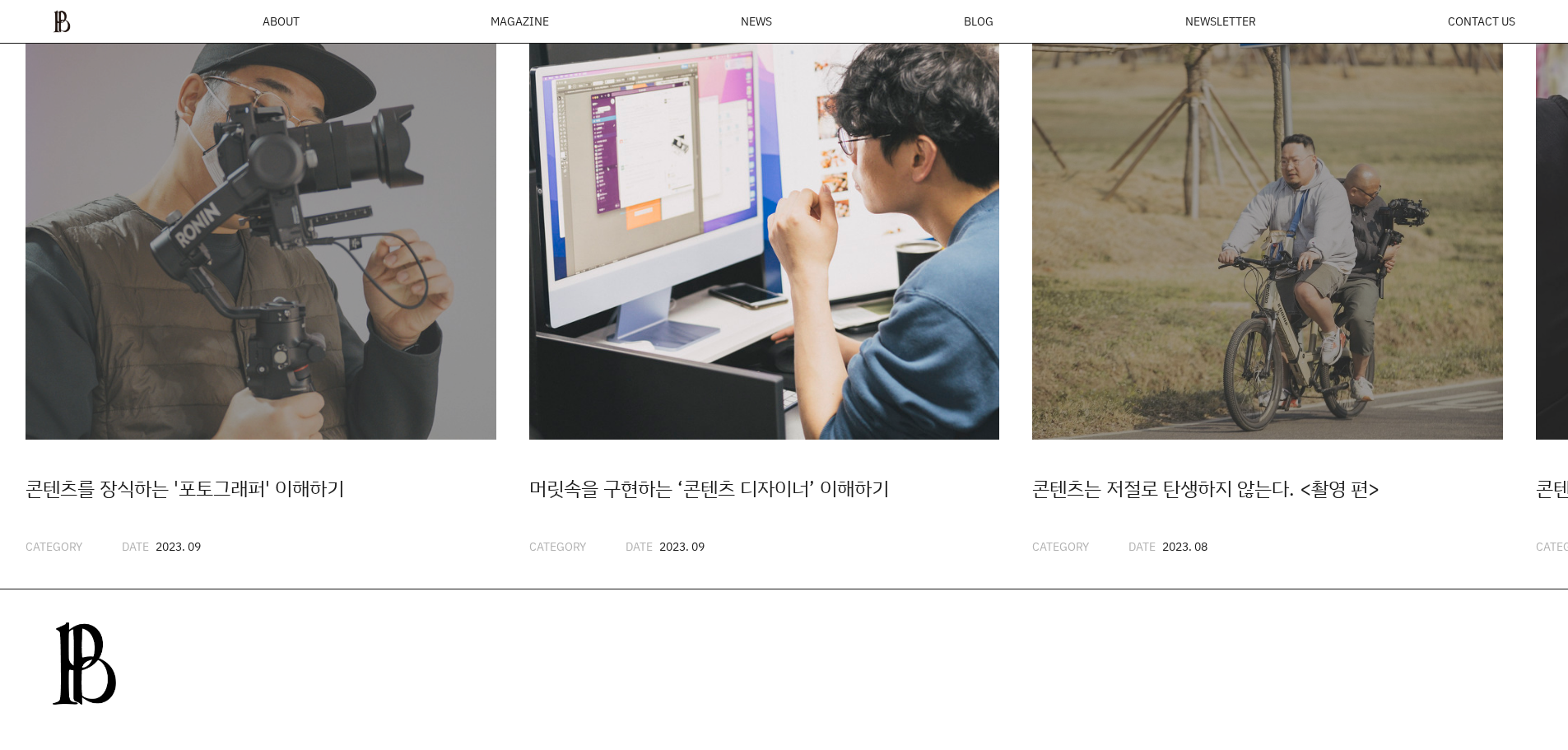
click at [530, 286] on img "9 / 20" at bounding box center [765, 205] width 471 height 471
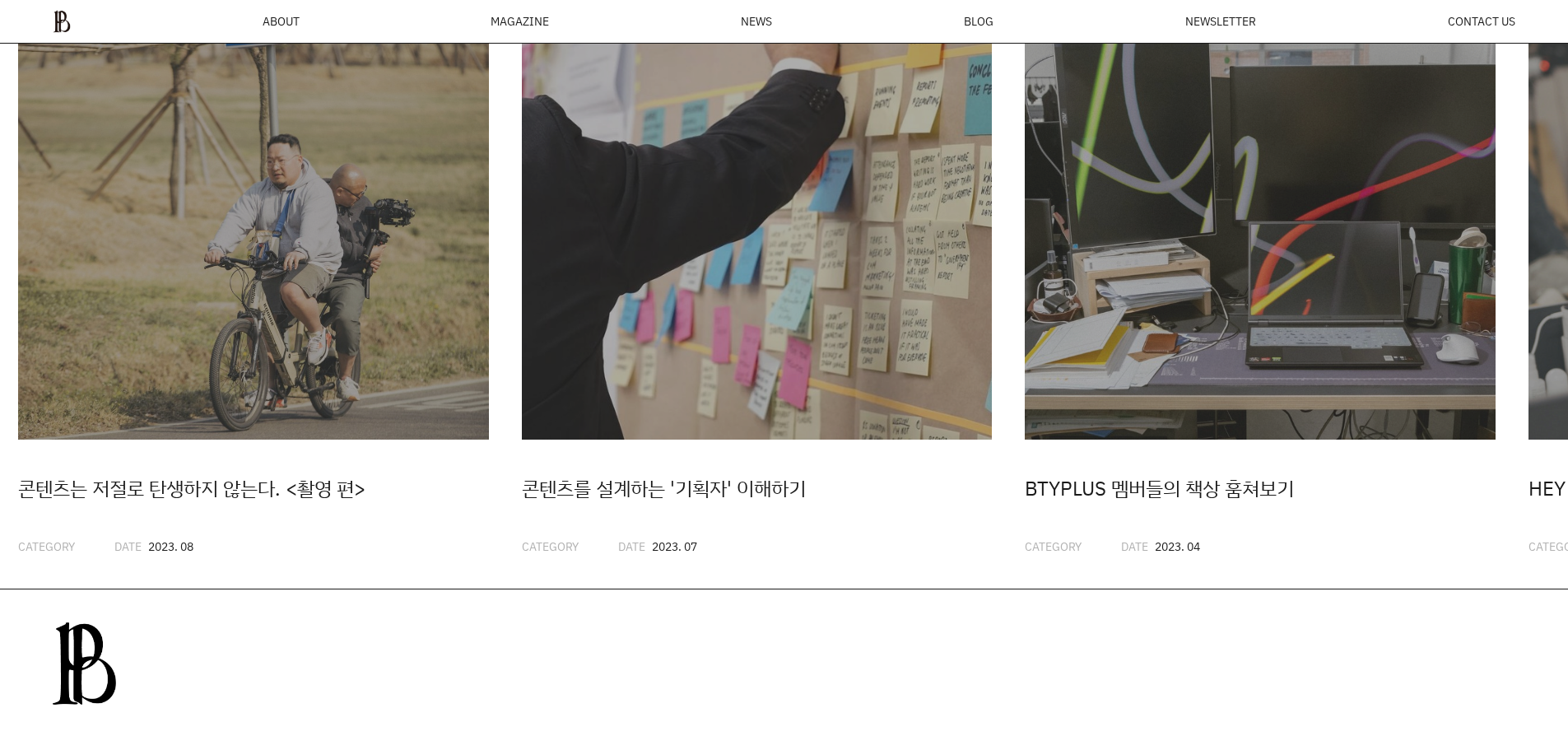
scroll to position [0, 0]
